Goal: Task Accomplishment & Management: Complete application form

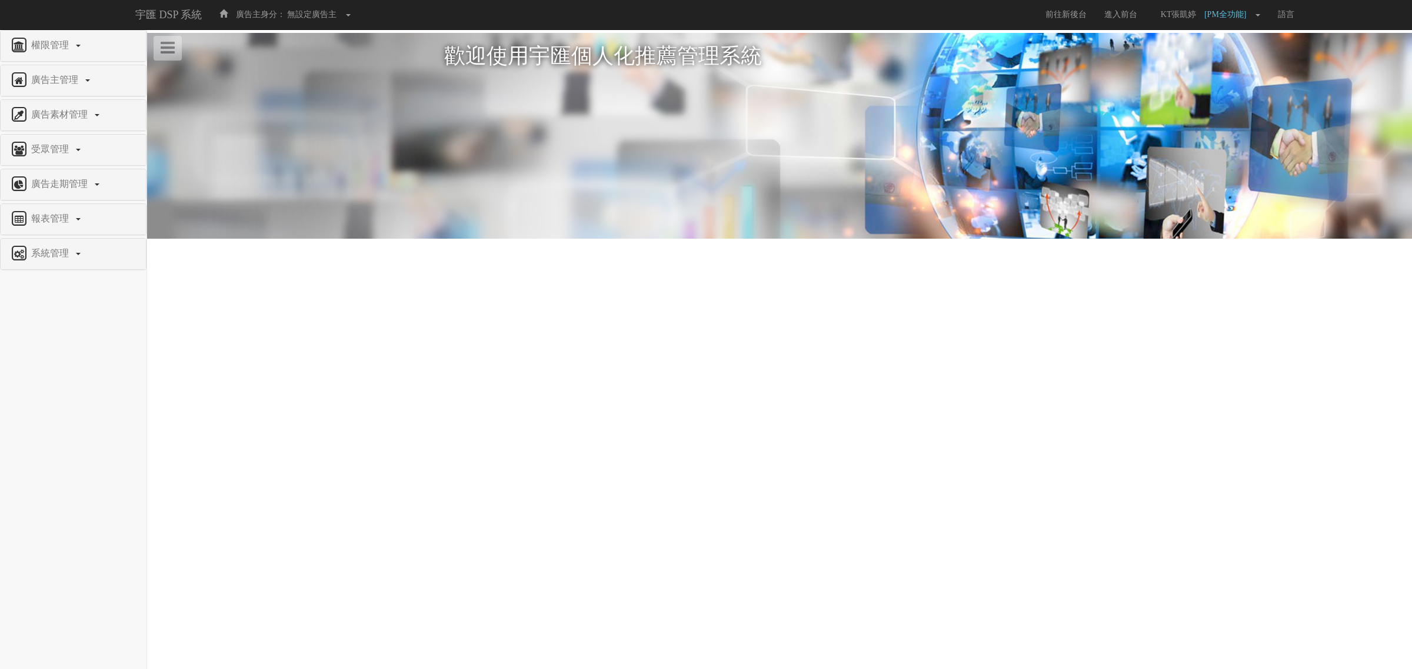
click at [77, 242] on div "系統管理" at bounding box center [73, 254] width 145 height 31
click at [65, 256] on span "系統管理" at bounding box center [51, 253] width 46 height 10
click at [59, 216] on span "報表管理" at bounding box center [51, 219] width 46 height 10
click at [31, 360] on link "系統管理" at bounding box center [73, 350] width 128 height 19
click at [51, 406] on span "廣告驗證設定" at bounding box center [38, 402] width 58 height 9
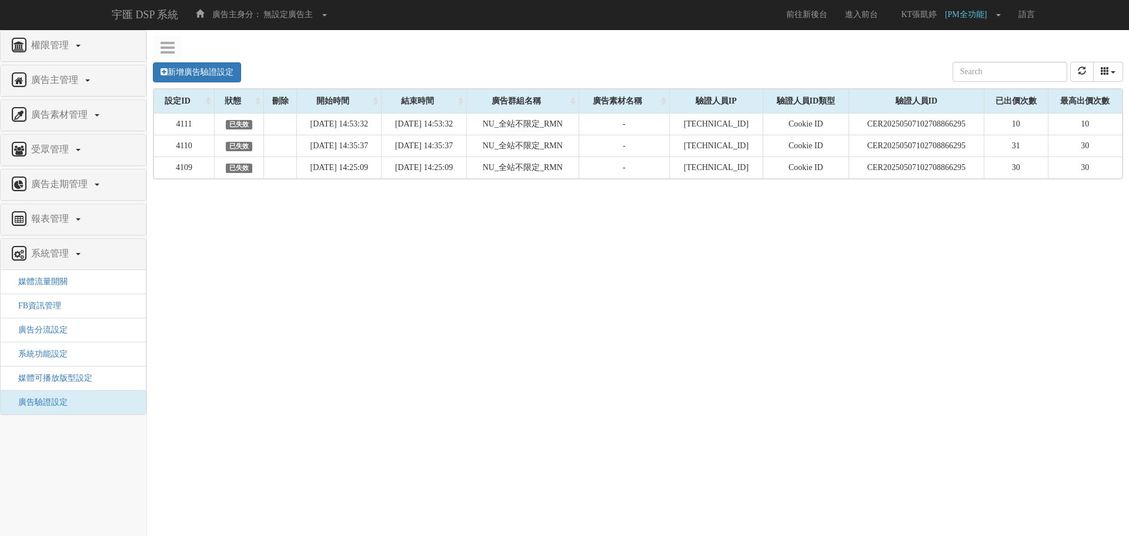
drag, startPoint x: 1359, startPoint y: 4, endPoint x: 585, endPoint y: 373, distance: 857.5
click at [586, 374] on div "新增廣告驗證設定 設定ID 狀態 刪除 開始時間 結束時間 廣告主ID 廣告主名稱 廣告走期ID 廣告走期名稱 廣告群組ID 廣告群組名稱 廣告素材 廣告素材…" at bounding box center [638, 226] width 982 height 353
click at [175, 69] on link "新增廣告驗證設定" at bounding box center [197, 72] width 88 height 20
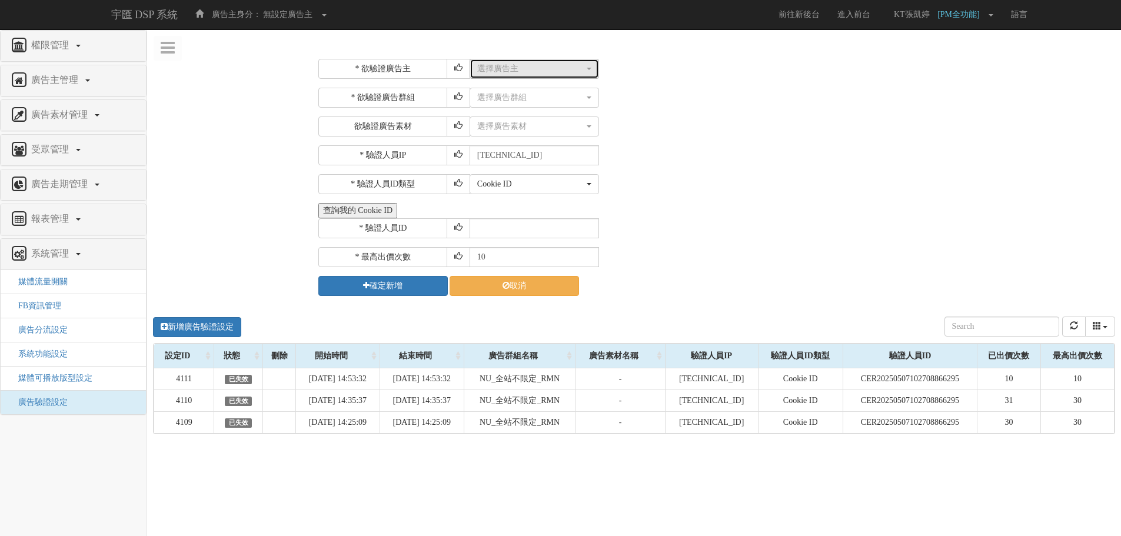
click at [553, 61] on button "選擇廣告主" at bounding box center [533, 69] width 129 height 20
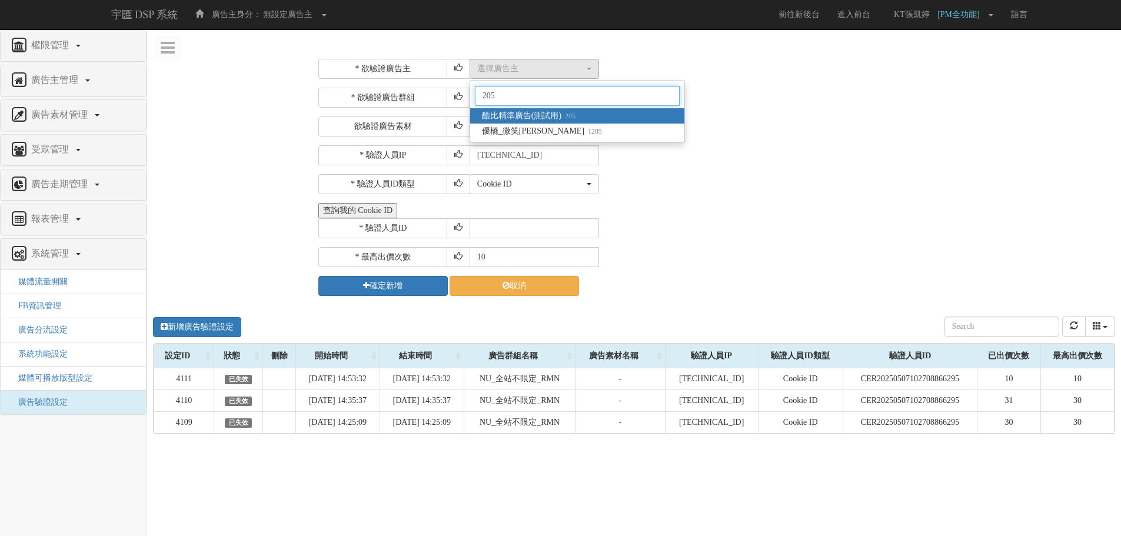
type input "205"
click at [509, 115] on span "酷比精準廣告(測試用) 205" at bounding box center [529, 116] width 94 height 12
select select "205"
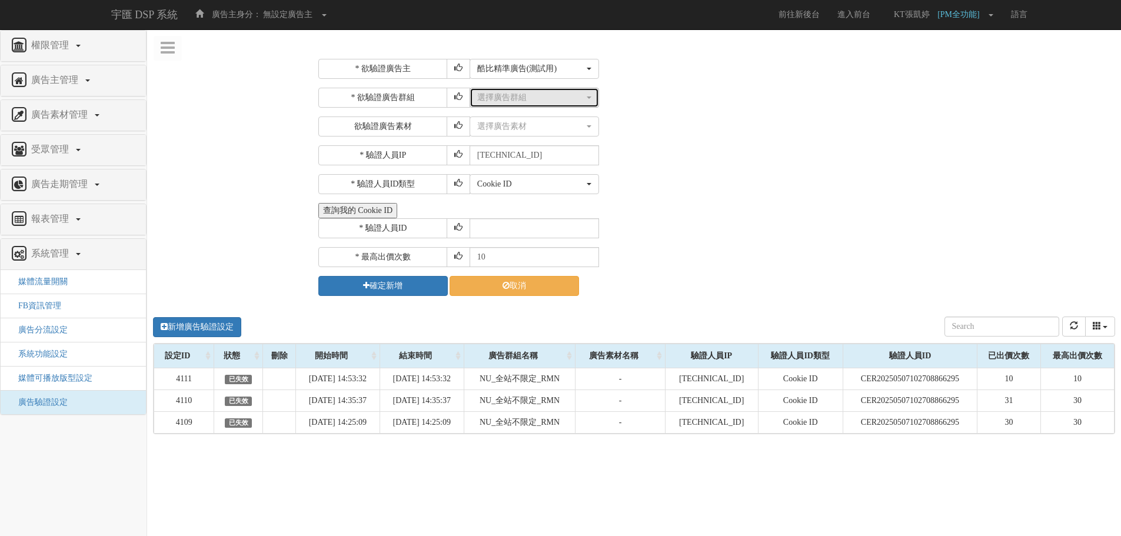
click at [563, 98] on div "選擇廣告群組" at bounding box center [530, 98] width 107 height 12
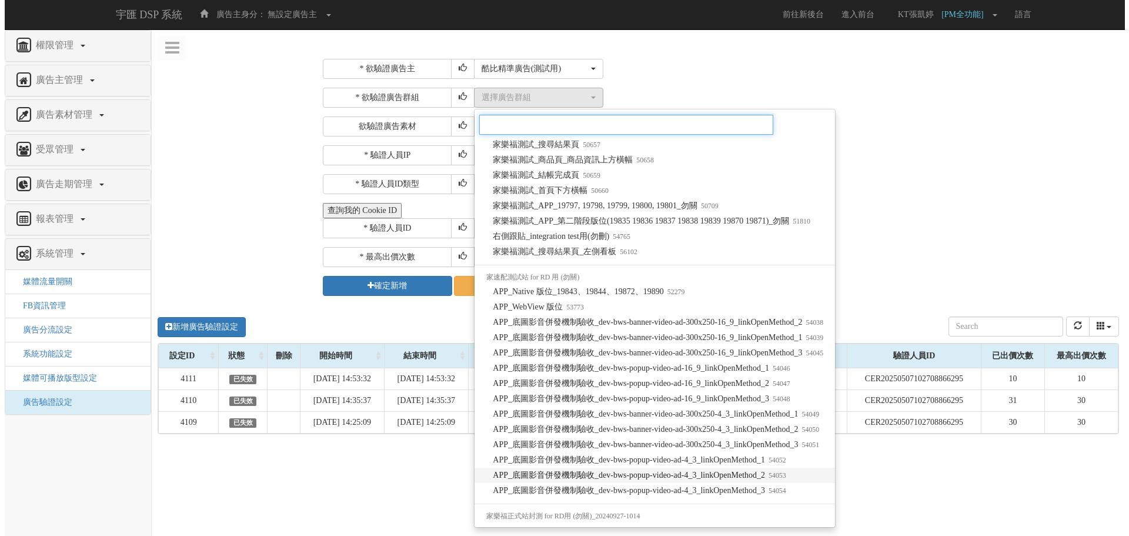
scroll to position [235, 0]
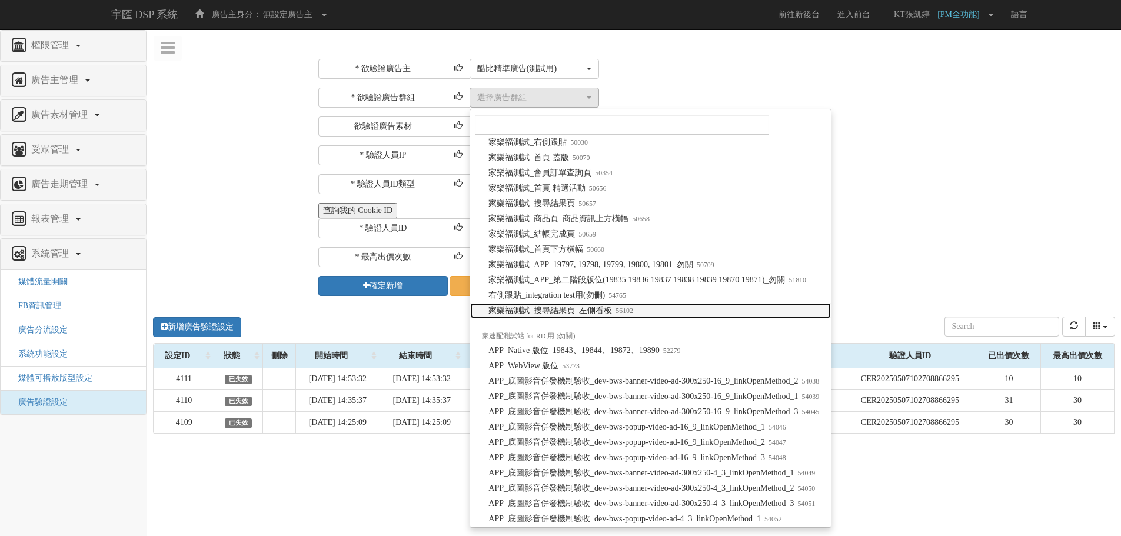
click at [674, 309] on link "家樂福測試_搜尋結果頁_左側看板 56102" at bounding box center [650, 310] width 361 height 15
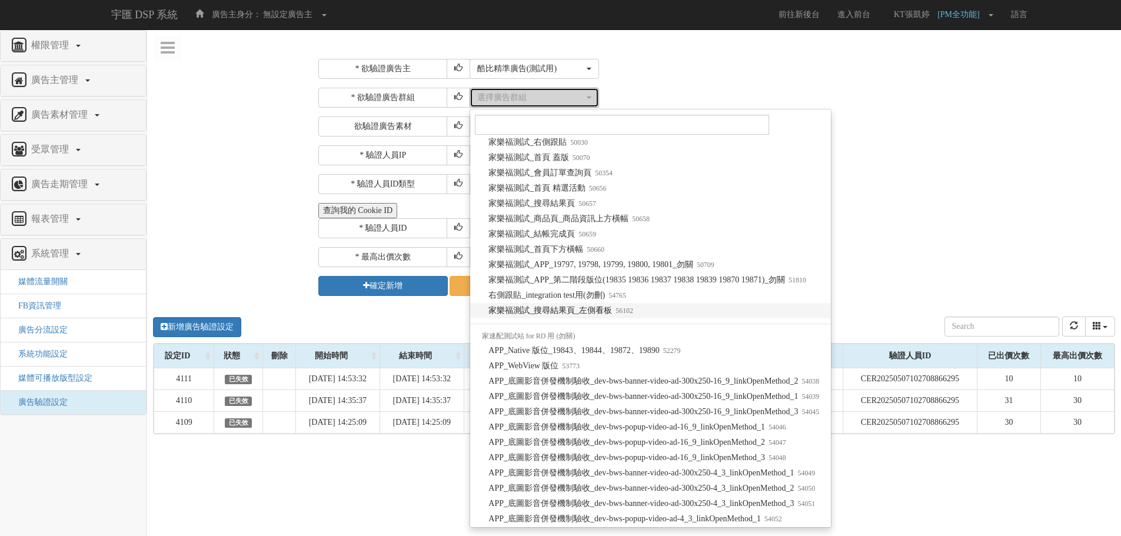
select select "56102"
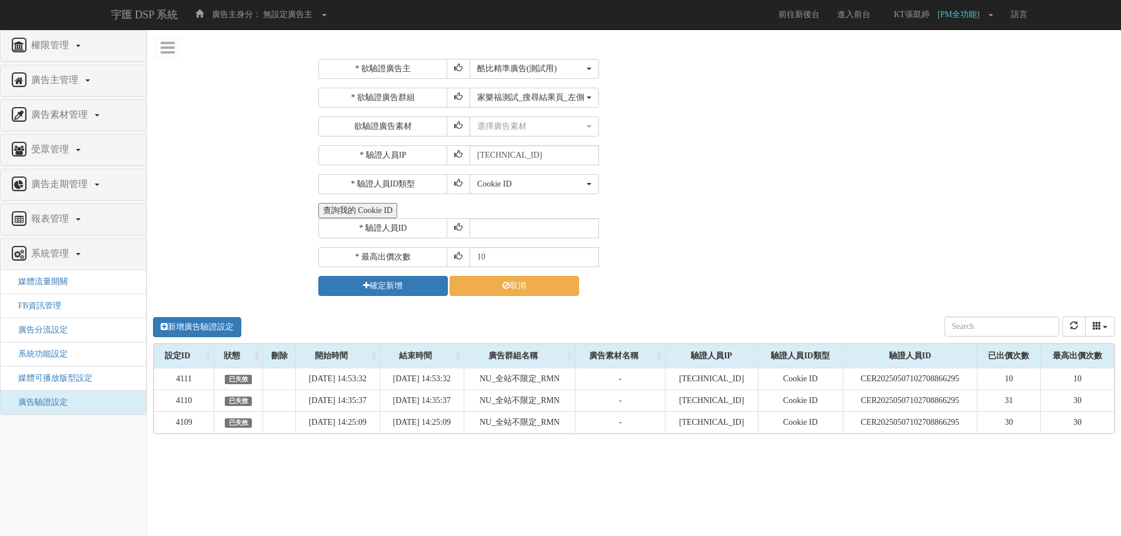
click at [720, 299] on div "* 欲驗證廣告主 選擇廣告主 科技紫薇網 Momo Uniqlo EFShop 樂天 屈臣氏[PERSON_NAME] sinyi 信義房屋 S2_Brand…" at bounding box center [714, 177] width 811 height 255
click at [544, 227] on input "text" at bounding box center [533, 228] width 129 height 20
click at [378, 211] on button "查詢我的 Cookie ID" at bounding box center [357, 210] width 79 height 15
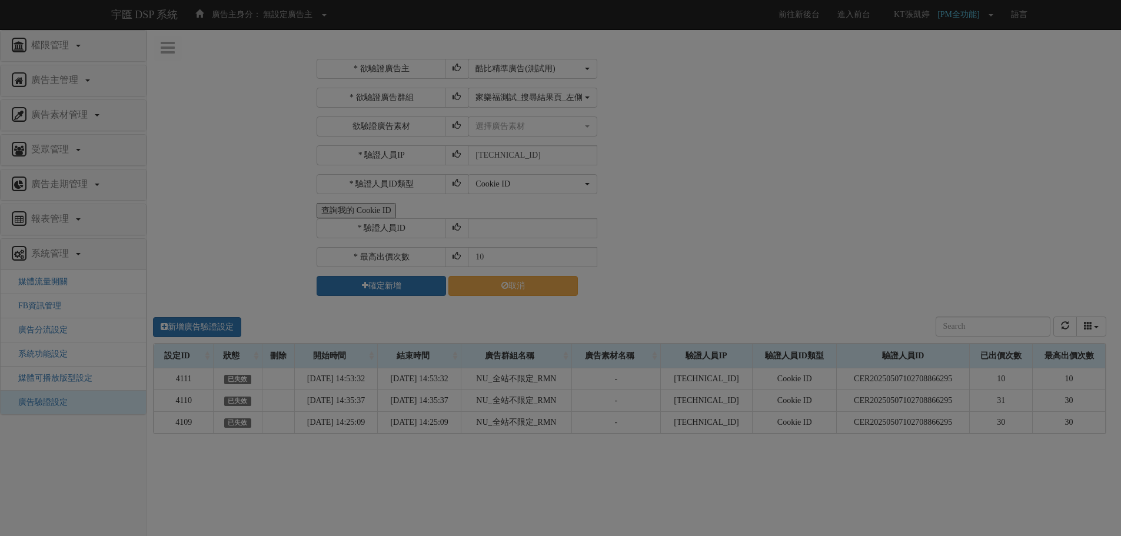
select select "205"
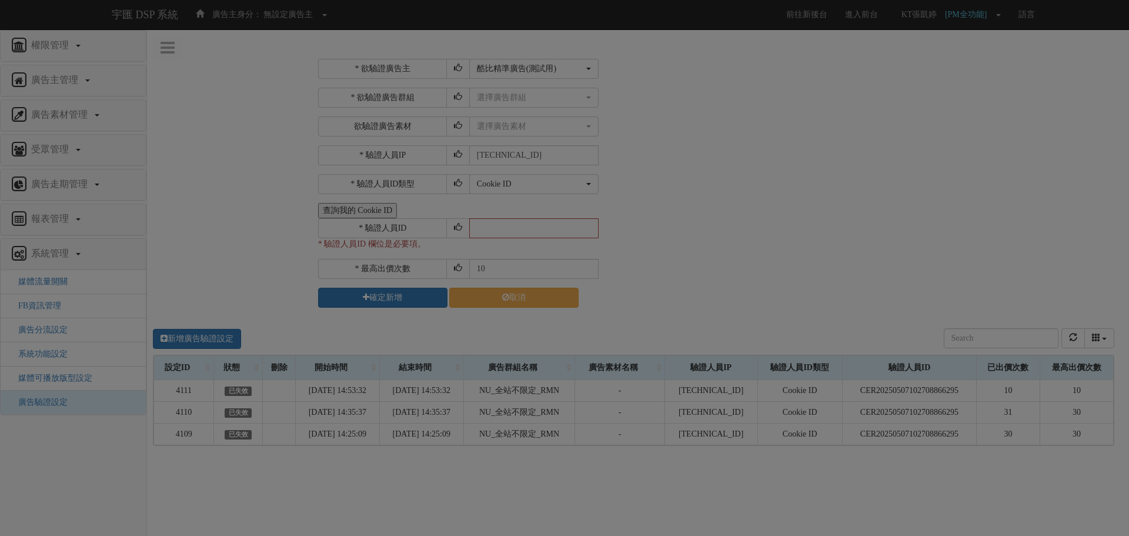
click at [513, 226] on div at bounding box center [561, 219] width 352 height 29
click at [522, 226] on div at bounding box center [561, 219] width 352 height 29
drag, startPoint x: 752, startPoint y: 226, endPoint x: 692, endPoint y: 198, distance: 67.1
click at [752, 226] on div "Loading" at bounding box center [564, 268] width 1129 height 536
drag, startPoint x: 112, startPoint y: 2, endPoint x: 334, endPoint y: 63, distance: 230.0
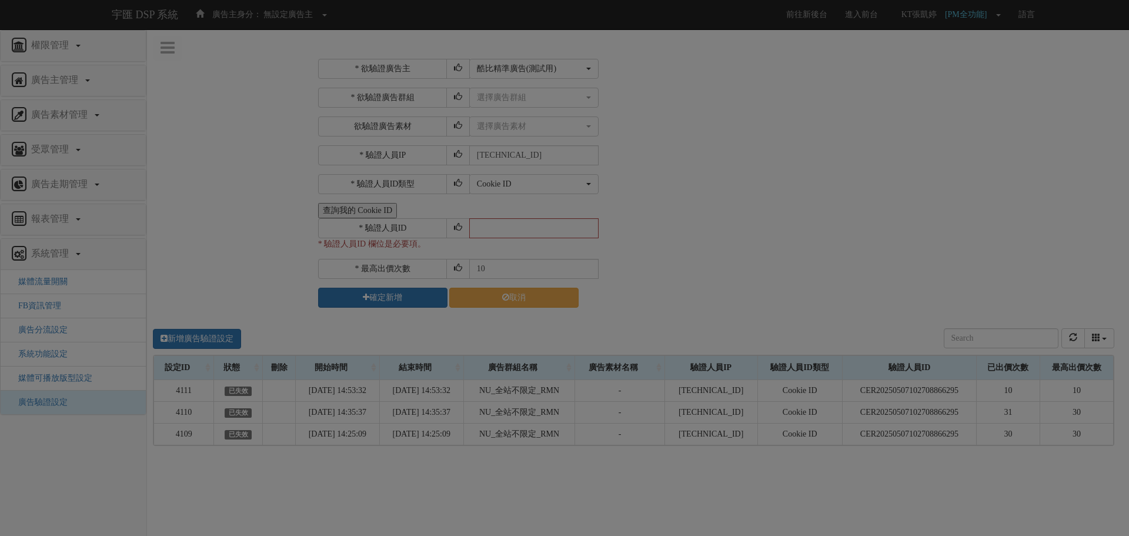
click at [334, 63] on div "Loading" at bounding box center [564, 268] width 1129 height 536
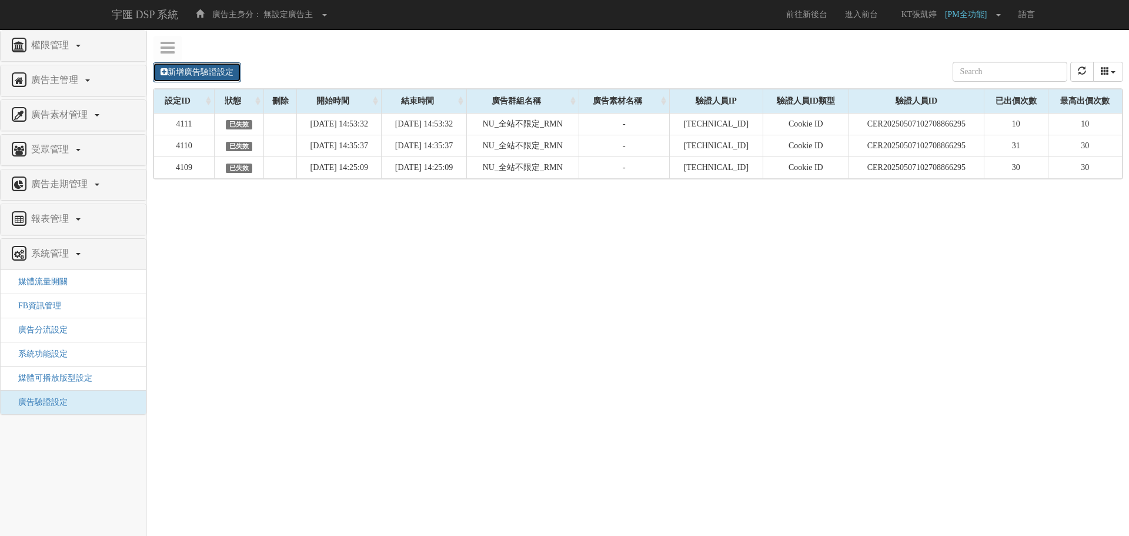
click at [182, 77] on link "新增廣告驗證設定" at bounding box center [197, 72] width 88 height 20
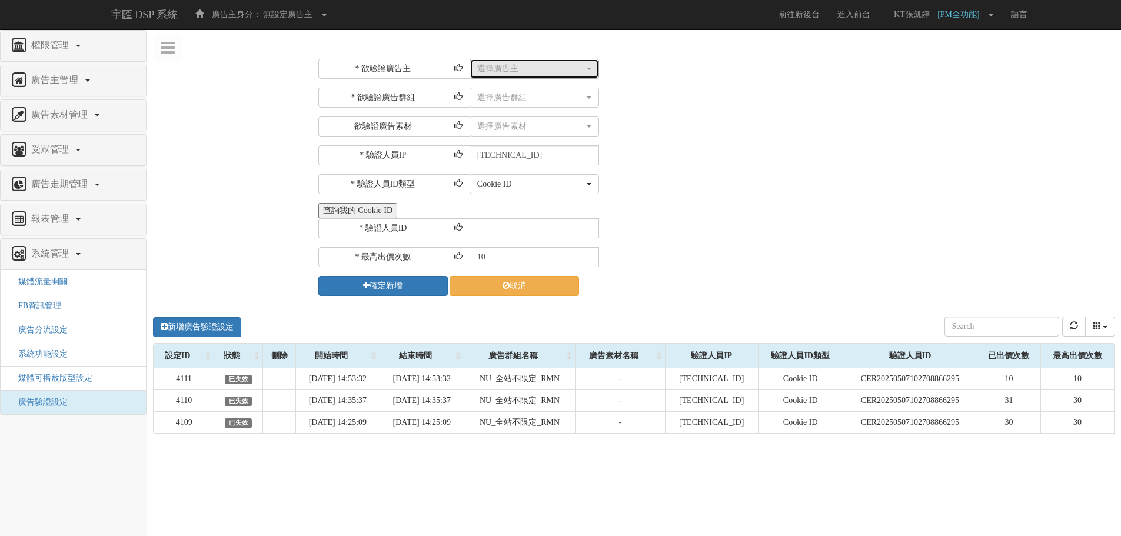
click at [555, 65] on div "選擇廣告主" at bounding box center [530, 69] width 107 height 12
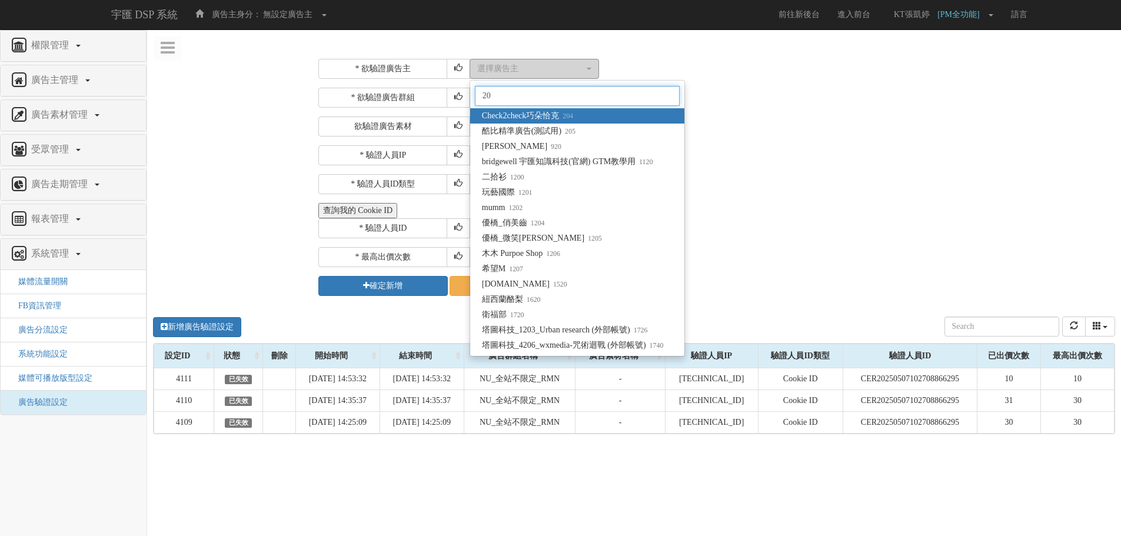
type input "205"
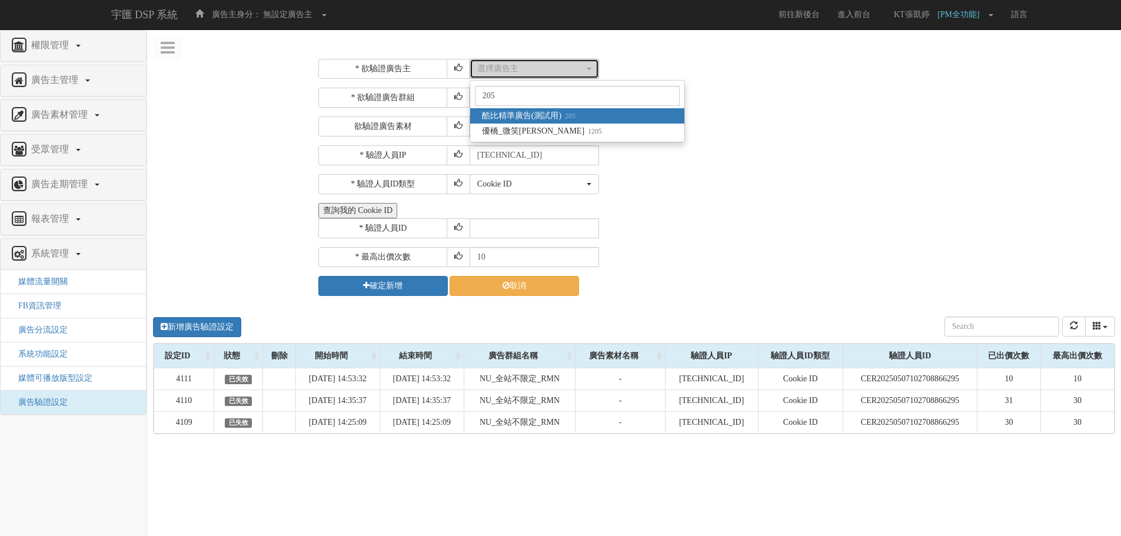
select select "205"
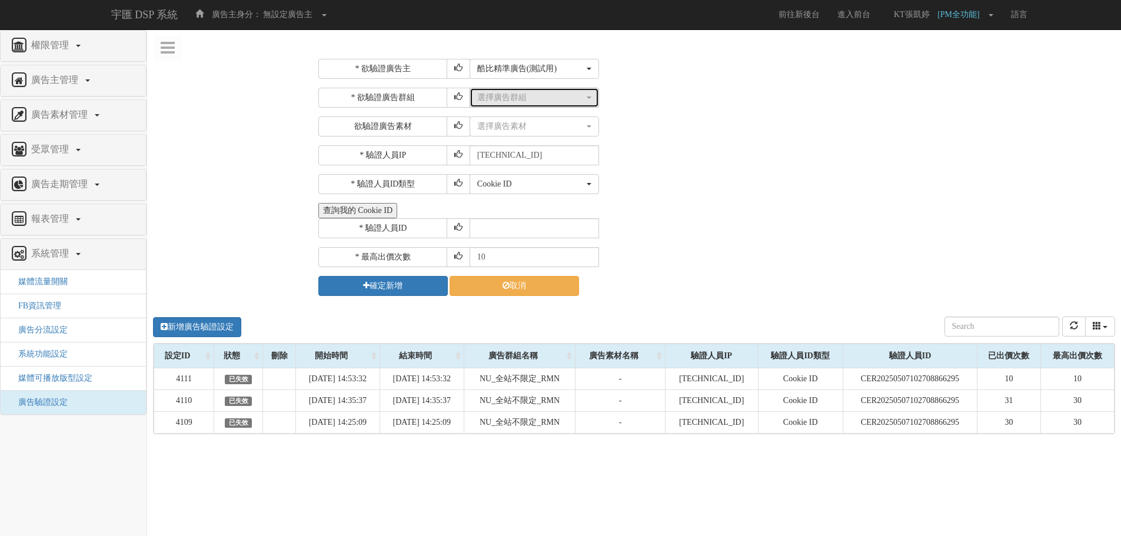
drag, startPoint x: 532, startPoint y: 234, endPoint x: 544, endPoint y: 95, distance: 138.8
click at [489, 96] on div "選擇廣告群組" at bounding box center [530, 98] width 107 height 12
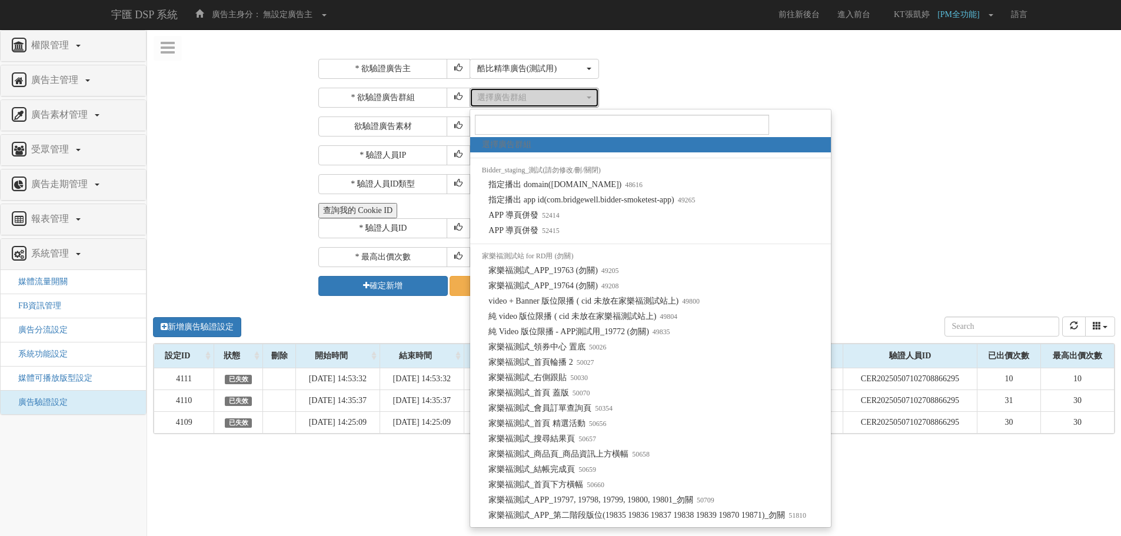
click at [544, 95] on div "選擇廣告群組" at bounding box center [530, 98] width 107 height 12
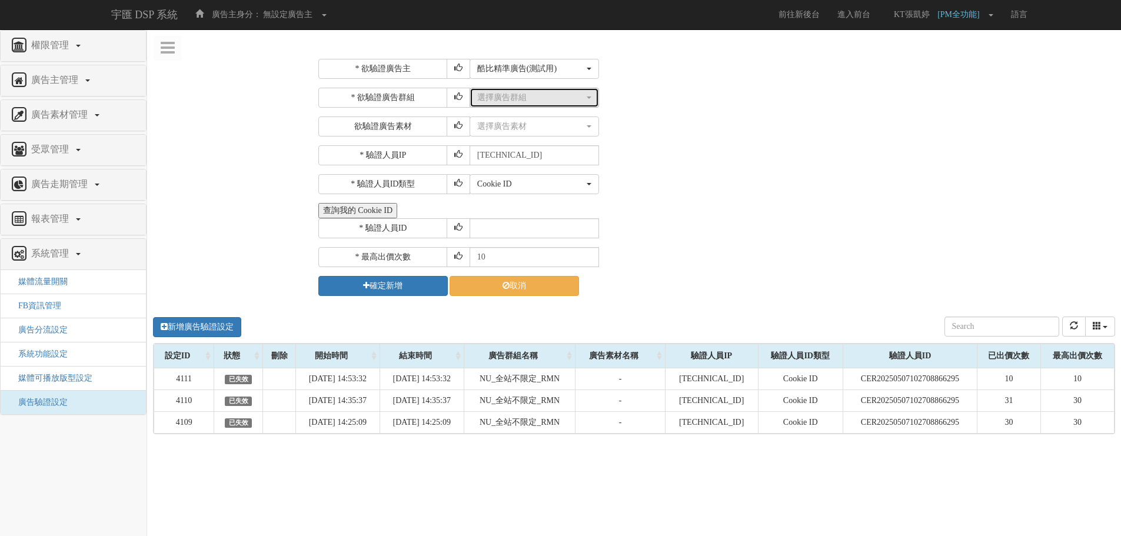
click at [544, 95] on div "選擇廣告群組" at bounding box center [530, 98] width 107 height 12
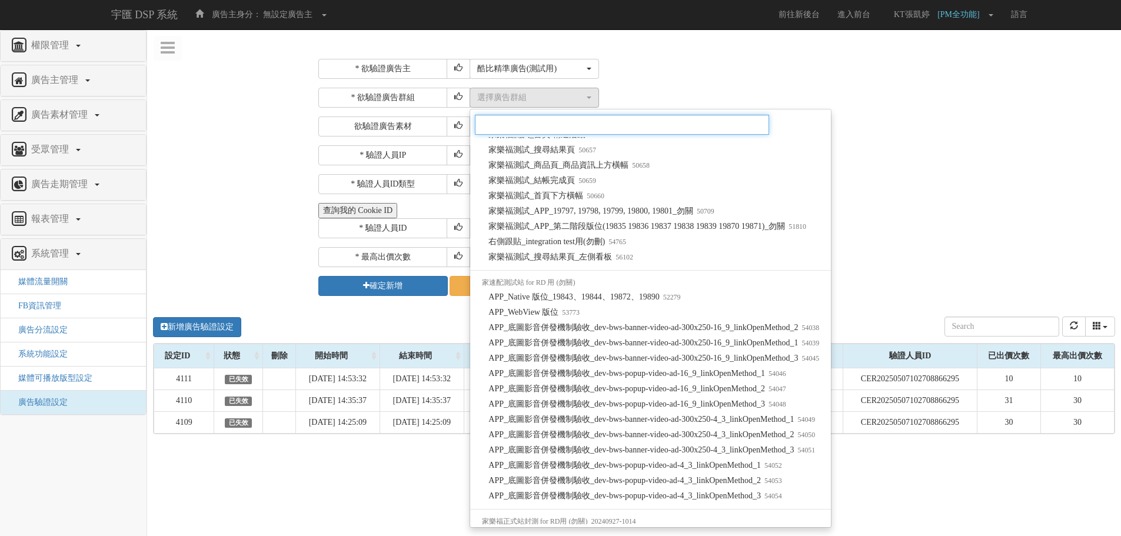
scroll to position [230, 0]
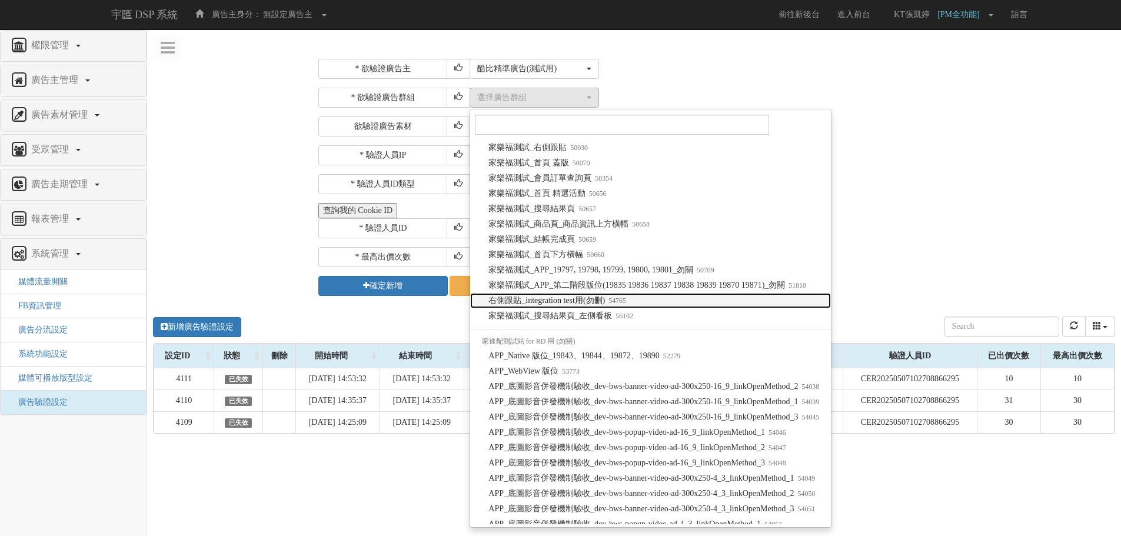
click at [680, 307] on link "右側跟貼_integration test用(勿刪) 54765" at bounding box center [650, 300] width 361 height 15
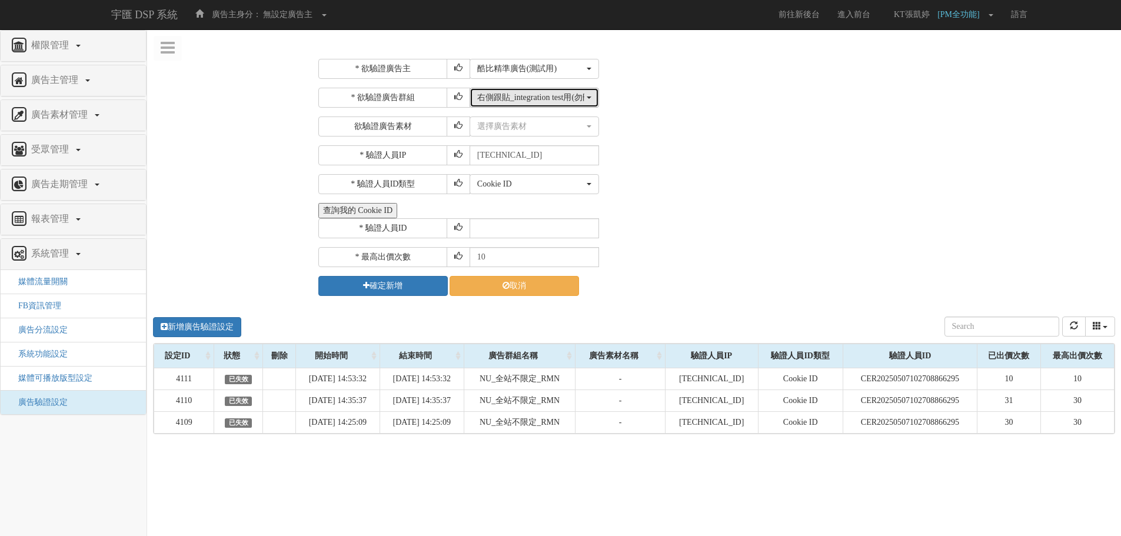
click at [572, 91] on button "右側跟貼_integration test用(勿刪)" at bounding box center [533, 98] width 129 height 20
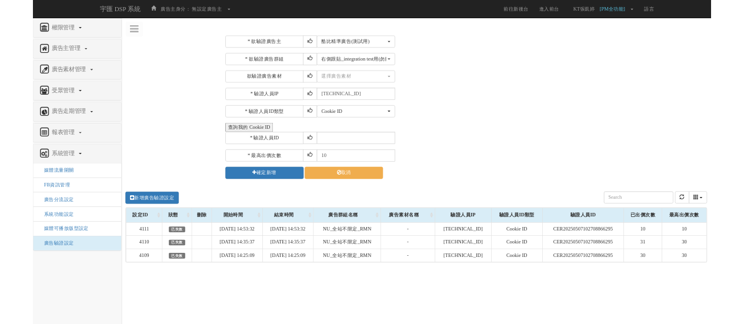
scroll to position [200, 0]
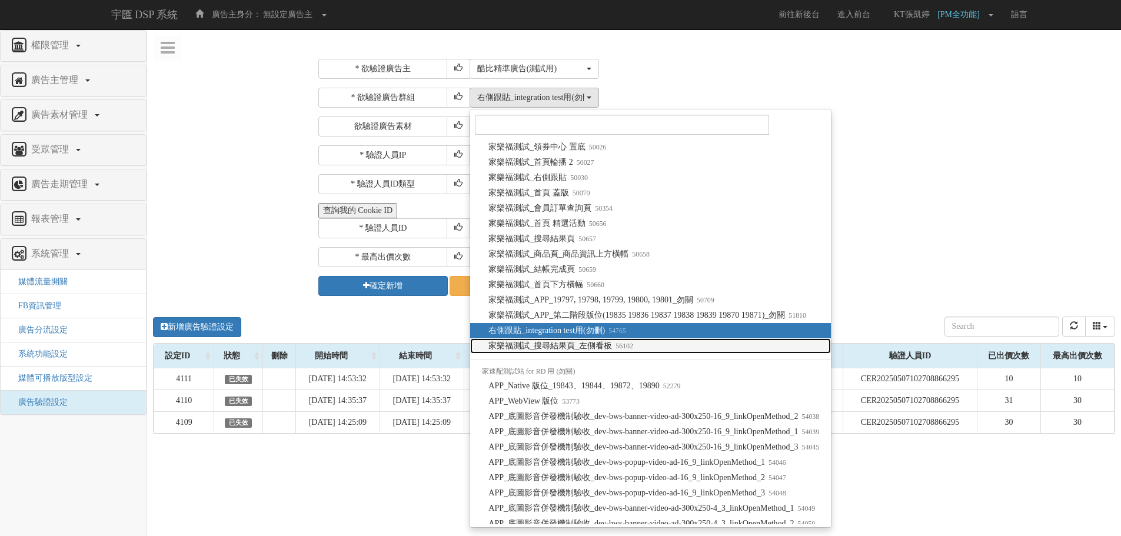
click at [614, 349] on small "56102" at bounding box center [622, 346] width 21 height 8
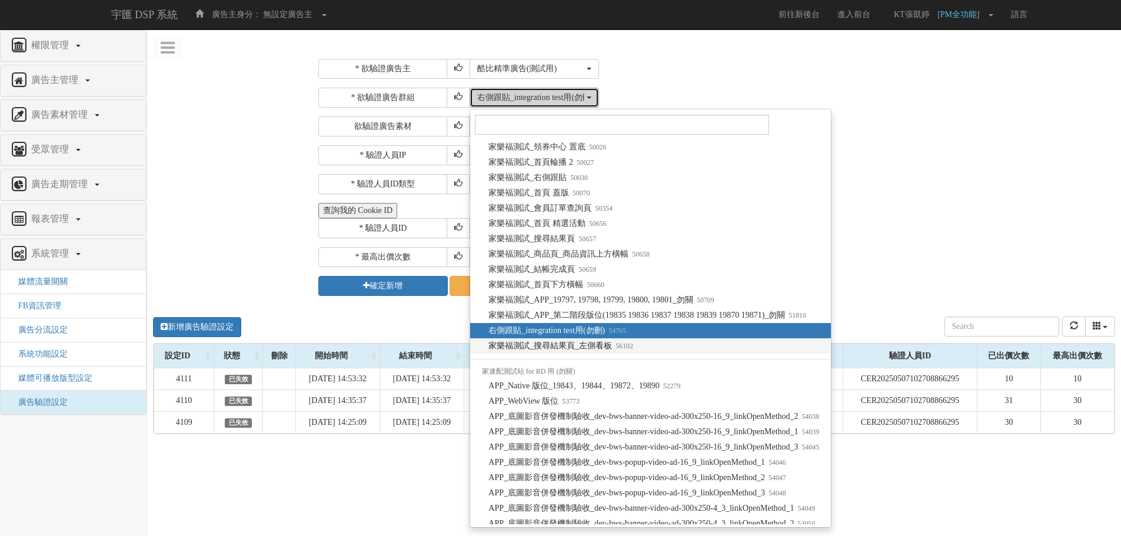
select select "56102"
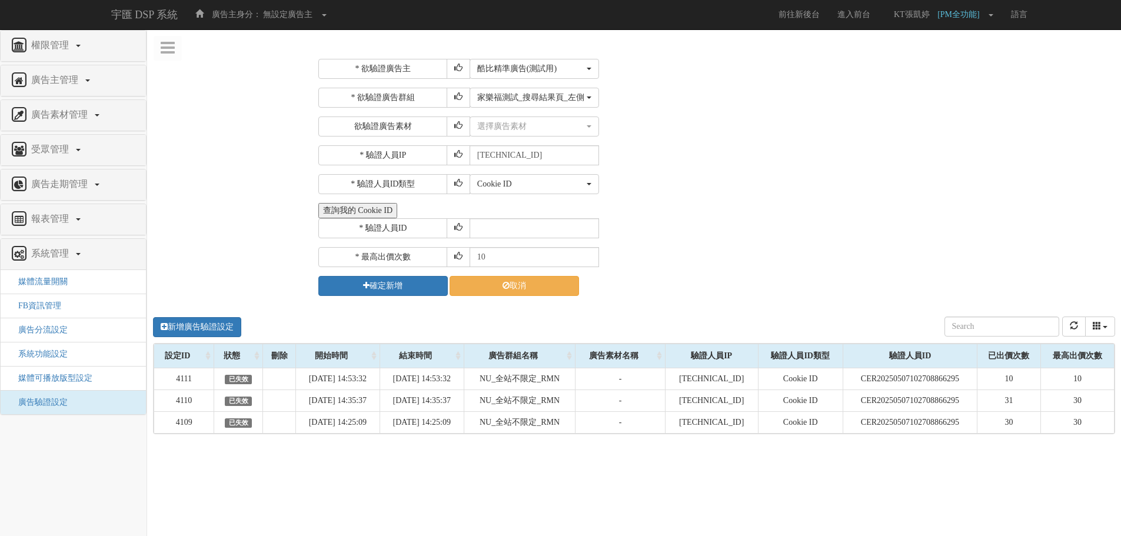
click at [792, 229] on div "* 驗證人員ID" at bounding box center [715, 228] width 794 height 20
click at [574, 227] on input "text" at bounding box center [533, 228] width 129 height 20
click at [574, 231] on input "text" at bounding box center [533, 228] width 129 height 20
click at [511, 224] on input "text" at bounding box center [533, 228] width 129 height 20
click at [485, 228] on input "text" at bounding box center [533, 228] width 129 height 20
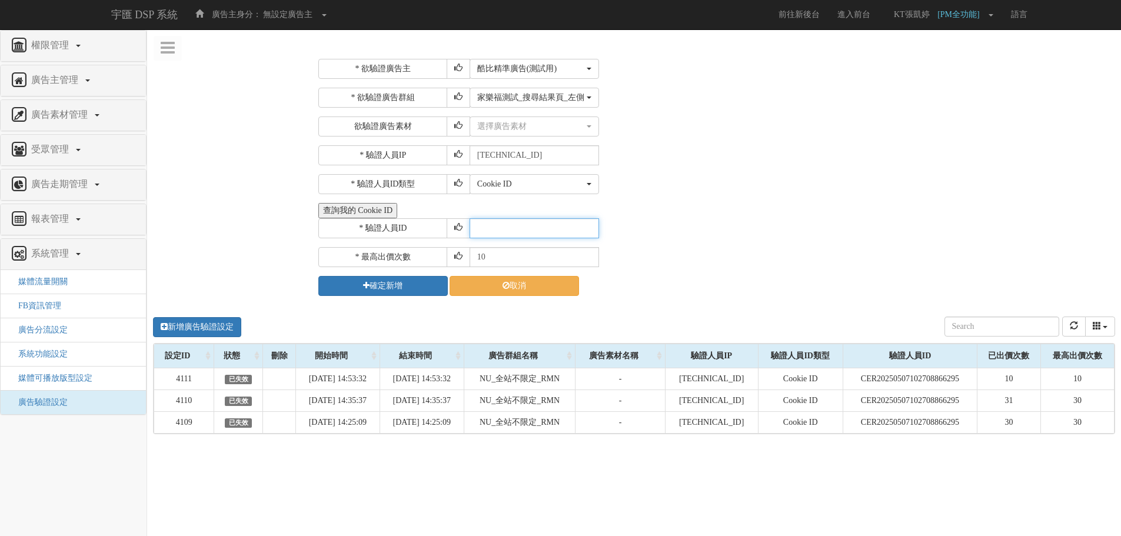
paste input "CTR20250523021110700309"
type input "CTR20250523021110700309"
click at [311, 250] on div "* 欲驗證廣告主 選擇廣告主 科技紫薇網 Momo Uniqlo EFShop 樂天 屈臣氏[PERSON_NAME] sinyi 信義房屋 S2_Brand…" at bounding box center [714, 177] width 811 height 255
type input "30"
click at [419, 282] on button "確定新增" at bounding box center [382, 286] width 129 height 20
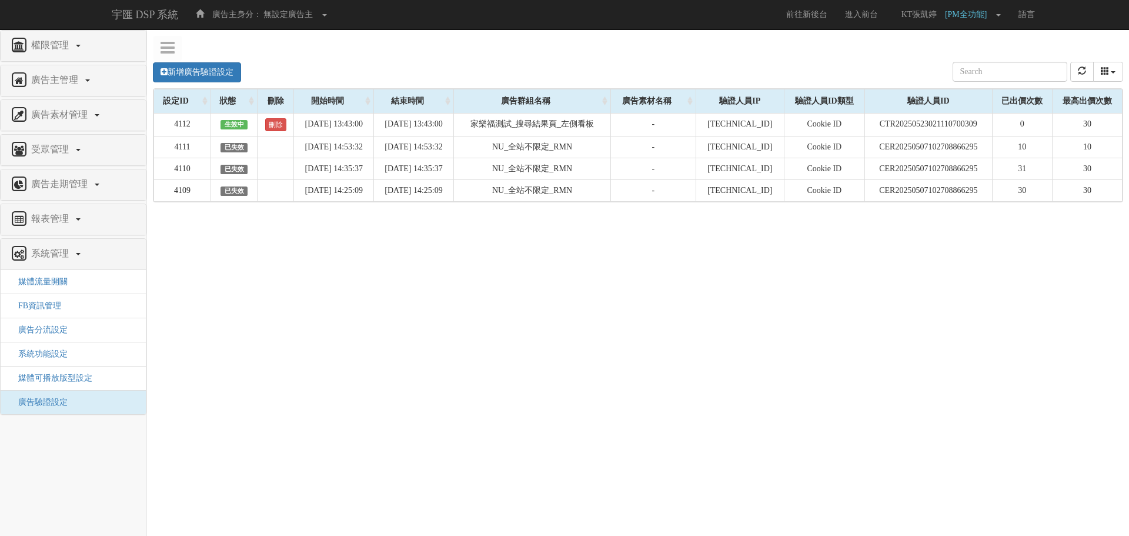
click at [571, 288] on div "新增廣告驗證設定 設定ID 狀態 刪除 開始時間 結束時間 廣告主ID 廣告主名稱 廣告走期ID 廣告走期名稱 廣告群組ID 廣告群組名稱 廣告素材 廣告素材…" at bounding box center [638, 226] width 982 height 353
drag, startPoint x: 278, startPoint y: 128, endPoint x: 395, endPoint y: 81, distance: 126.2
click at [278, 128] on link "刪除" at bounding box center [275, 124] width 21 height 13
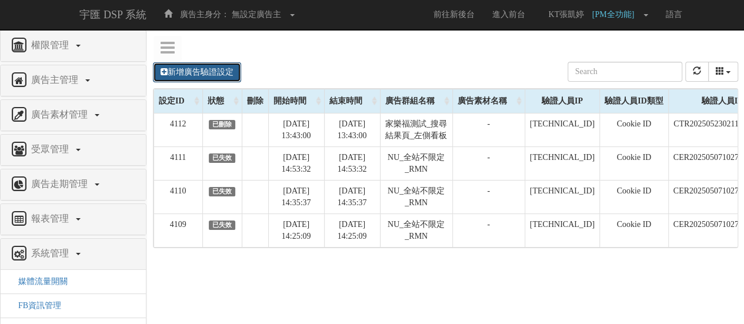
click at [211, 71] on link "新增廣告驗證設定" at bounding box center [197, 72] width 88 height 20
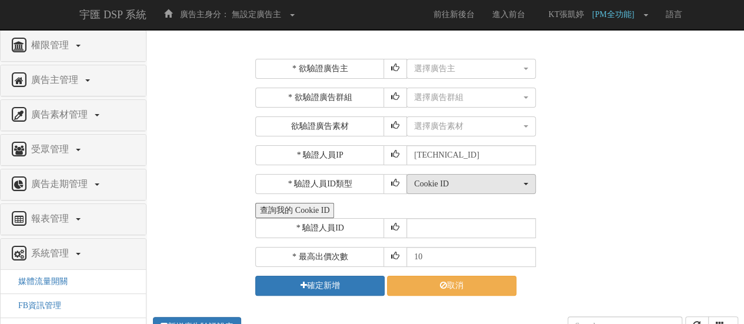
scroll to position [118, 0]
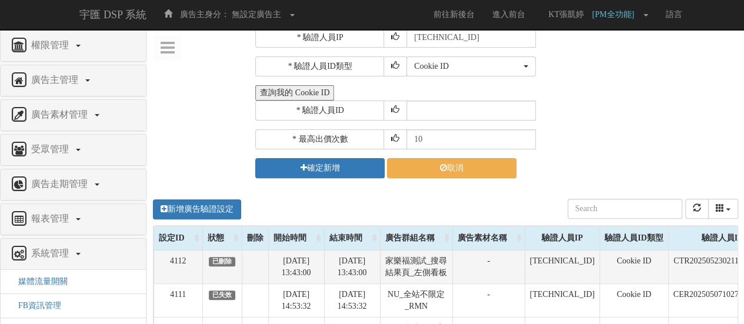
click at [718, 258] on td "CTR20250523021110700309" at bounding box center [722, 267] width 108 height 34
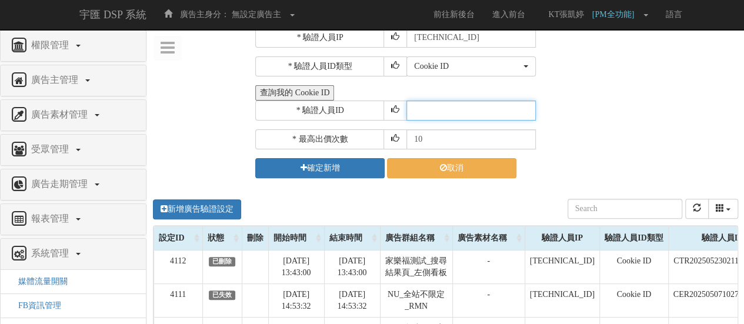
click at [451, 113] on input "text" at bounding box center [470, 111] width 129 height 20
click at [460, 108] on input "text" at bounding box center [470, 111] width 129 height 20
drag, startPoint x: 458, startPoint y: 114, endPoint x: 488, endPoint y: 135, distance: 36.4
click at [466, 124] on div "* 欲驗證廣告主 選擇廣告主 科技紫薇網 Momo Uniqlo EFShop 樂天 屈臣氏[PERSON_NAME] sinyi 信義房屋 S2_Brand…" at bounding box center [495, 59] width 480 height 237
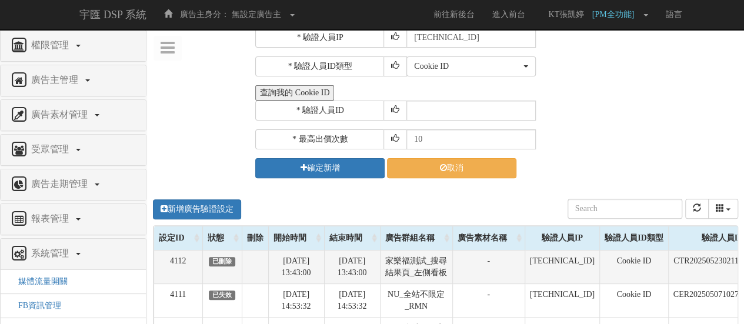
click at [680, 268] on td "CTR20250523021110700309" at bounding box center [722, 267] width 108 height 34
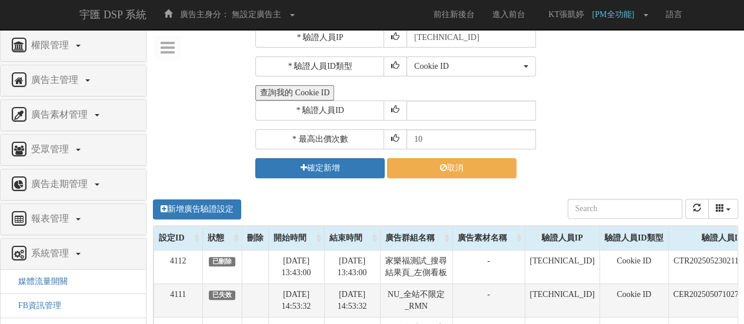
click at [674, 284] on td "CER20250507102708866295" at bounding box center [722, 301] width 108 height 34
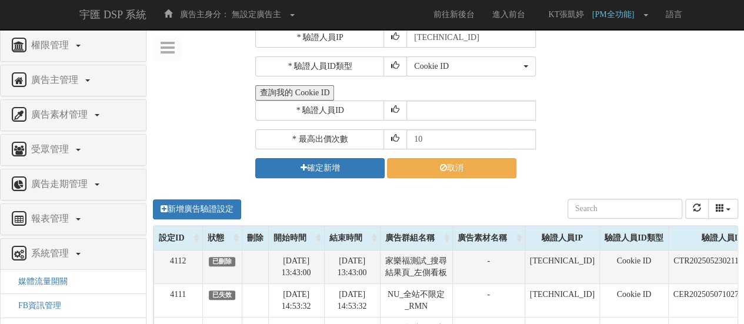
click at [676, 256] on td "CTR20250523021110700309" at bounding box center [722, 267] width 108 height 34
copy tr "CTR20250523021110700309"
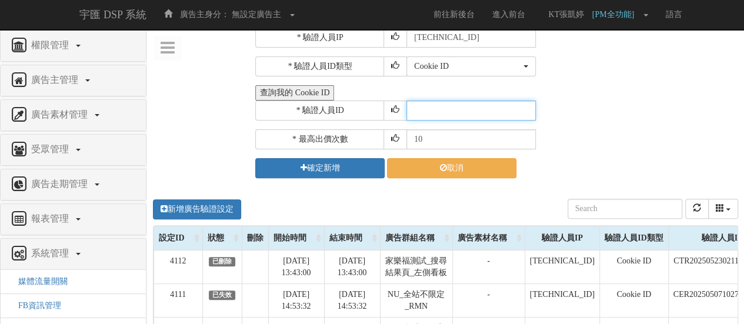
click at [414, 108] on input "text" at bounding box center [470, 111] width 129 height 20
paste input "CTR20250523021110700309"
type input "CTR20250523021110700309"
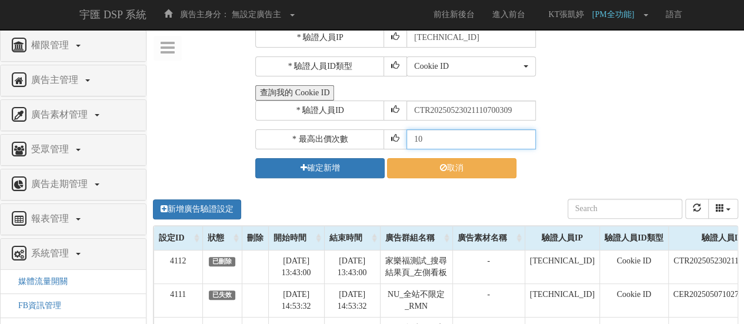
drag, startPoint x: 427, startPoint y: 137, endPoint x: 387, endPoint y: 137, distance: 40.0
click at [387, 137] on div "* 最高出價次數 10" at bounding box center [495, 139] width 480 height 20
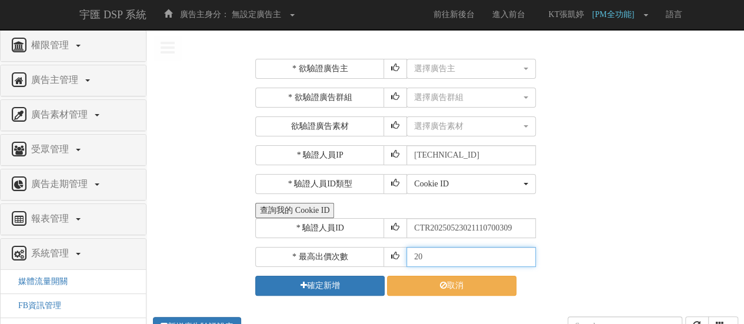
type input "2"
type input "10"
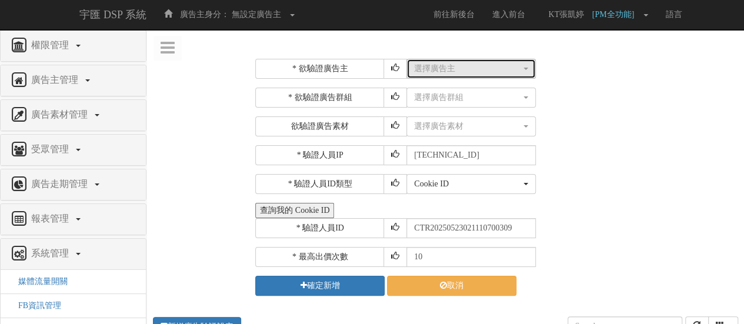
click at [486, 63] on div "選擇廣告主" at bounding box center [467, 69] width 107 height 12
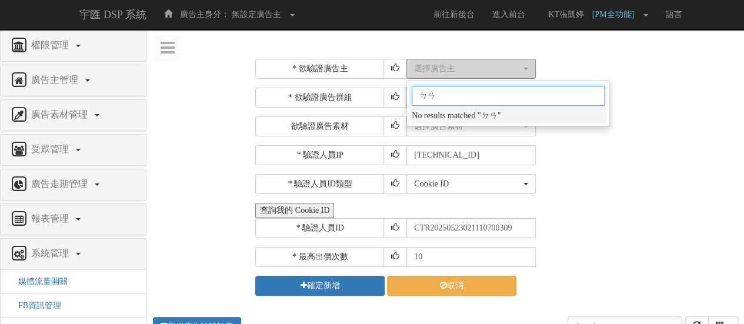
type input "ㄓㄢ"
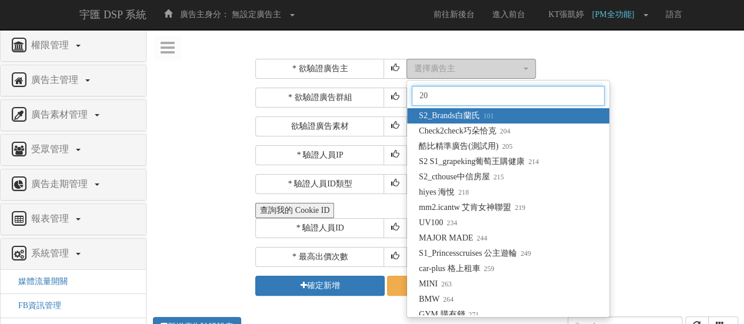
type input "205"
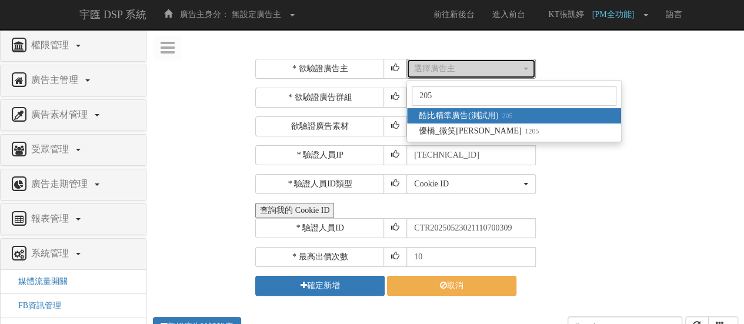
select select "205"
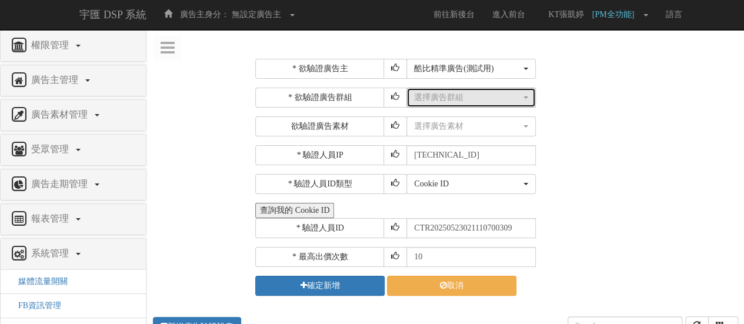
click at [481, 97] on div "選擇廣告群組" at bounding box center [467, 98] width 107 height 12
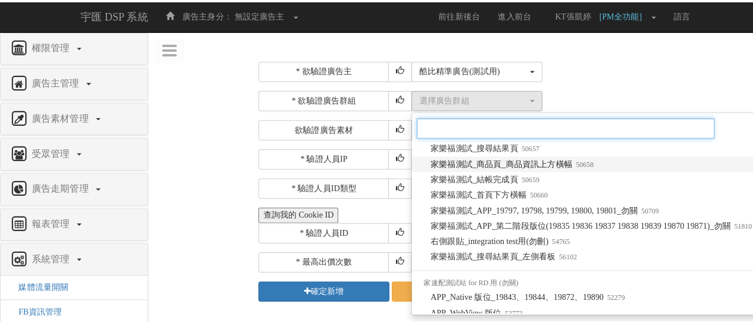
scroll to position [353, 0]
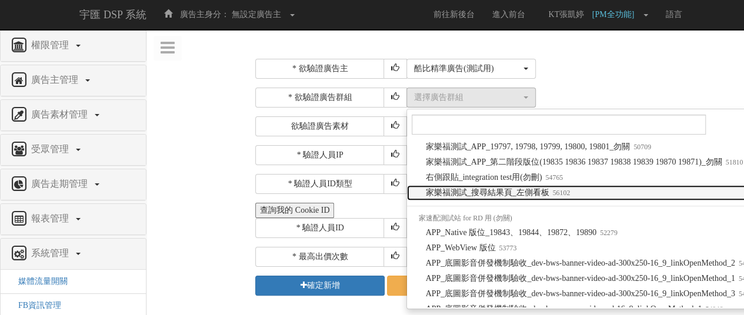
click at [568, 194] on small "56102" at bounding box center [559, 193] width 21 height 8
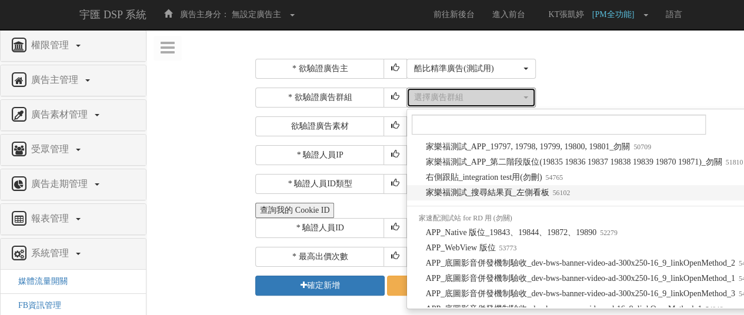
select select "56102"
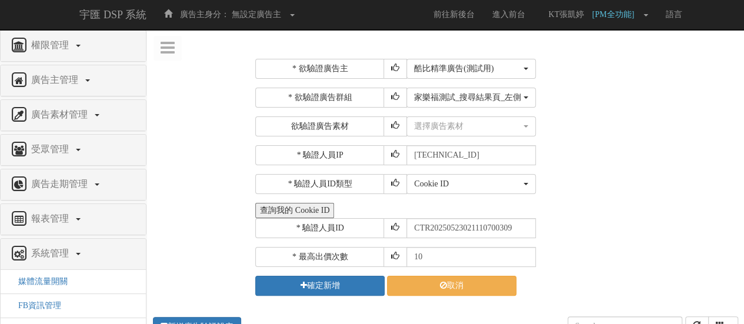
click at [592, 126] on div "選擇廣告素材 不指定素材 筷子測試_300_250 筷子測試_728_90 筷子測試_336_280 筷子測試_300_600 筷子測試_160_600 筷子…" at bounding box center [570, 126] width 329 height 20
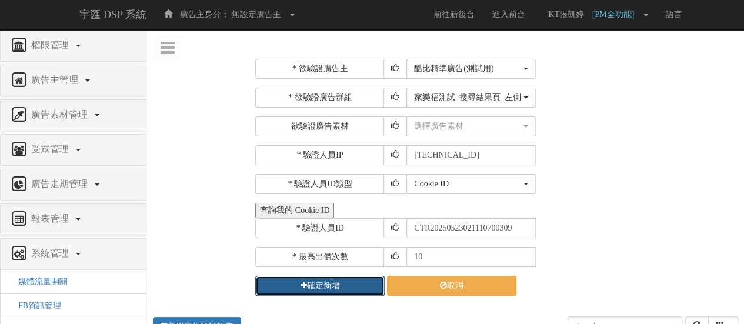
click at [330, 284] on button "確定新增" at bounding box center [319, 286] width 129 height 20
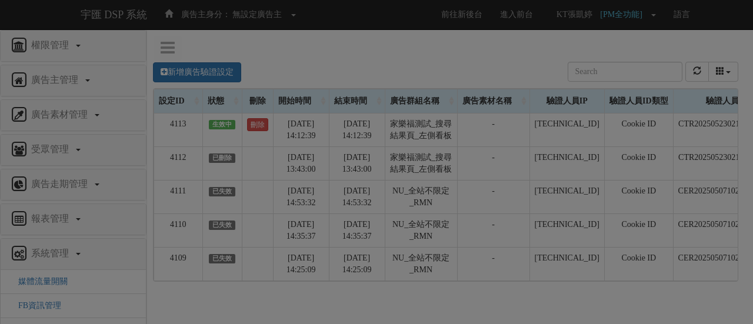
click at [391, 44] on div "Loading" at bounding box center [376, 162] width 753 height 324
